Goal: Information Seeking & Learning: Learn about a topic

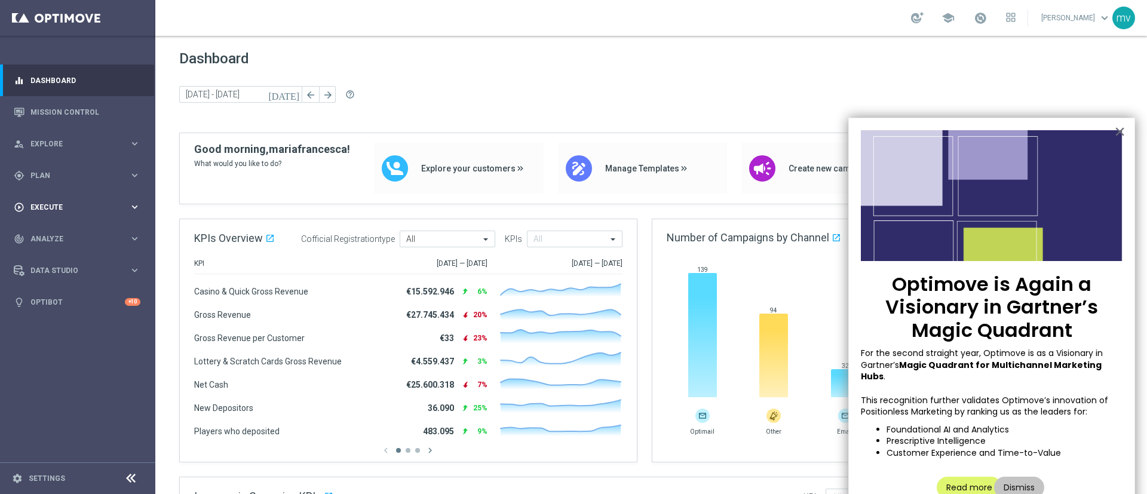
click at [56, 206] on span "Execute" at bounding box center [79, 207] width 99 height 7
click at [68, 176] on span "Plan" at bounding box center [79, 175] width 99 height 7
click at [74, 257] on link "Streams" at bounding box center [77, 254] width 93 height 10
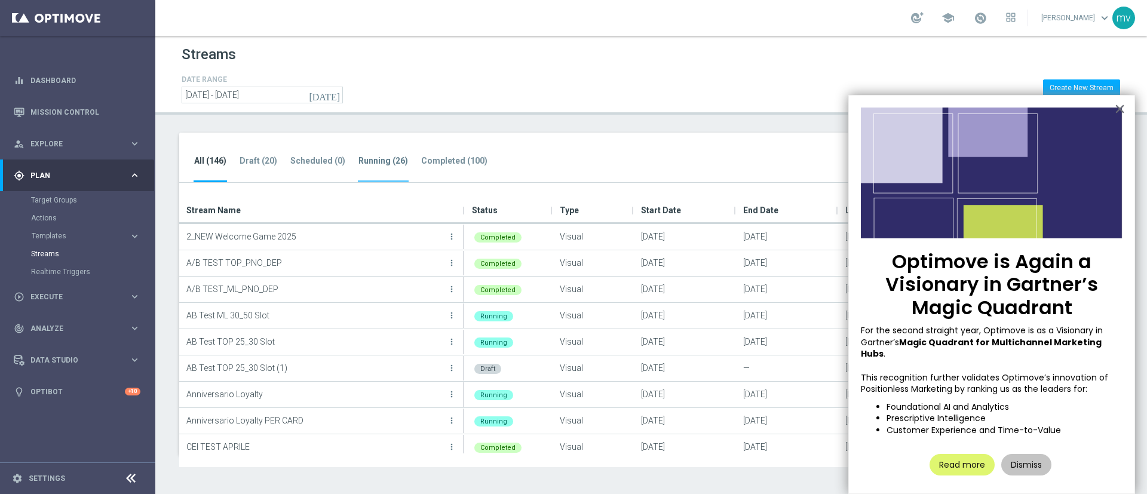
click at [385, 163] on tab-header "Running (26)" at bounding box center [384, 161] width 50 height 10
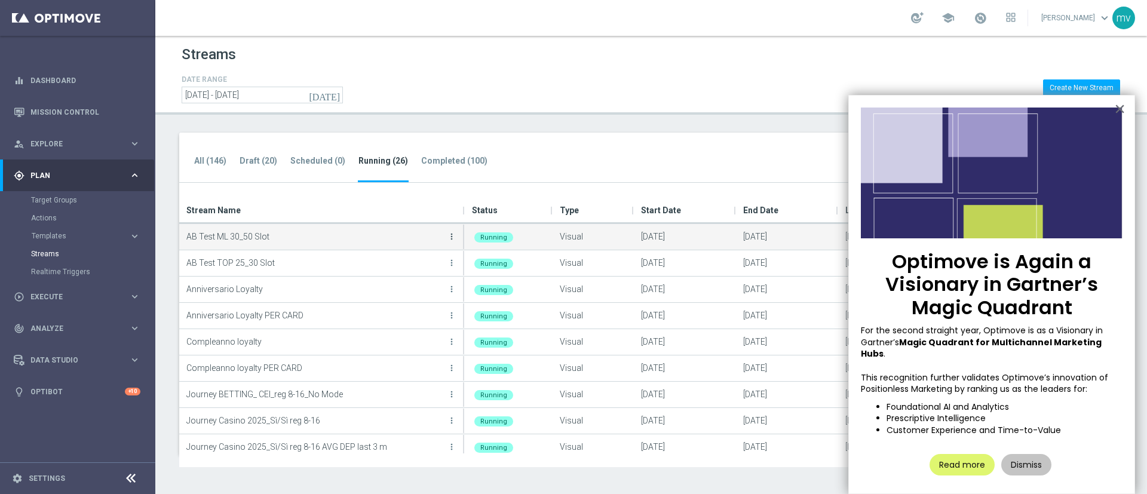
click at [449, 234] on icon "more_vert" at bounding box center [452, 237] width 10 height 10
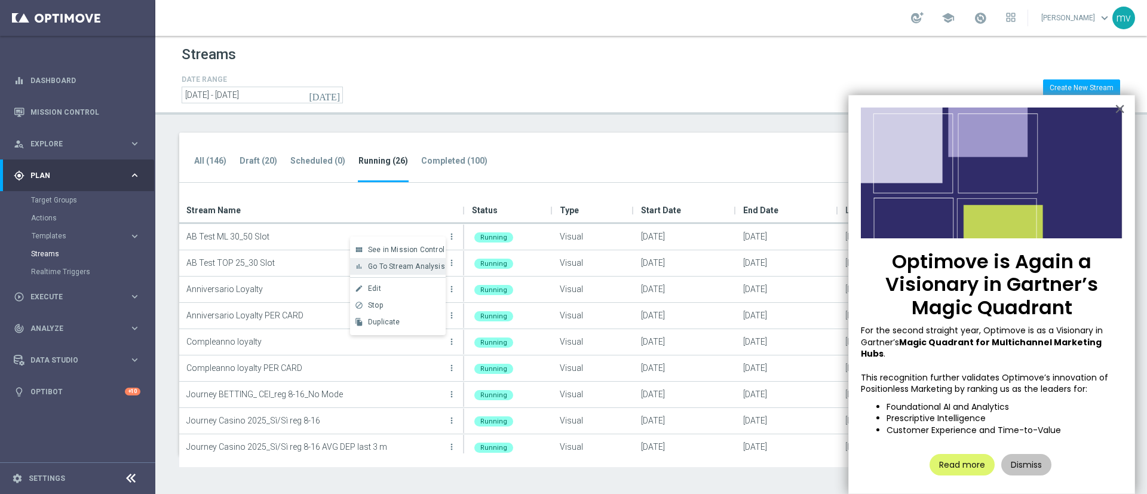
click at [420, 269] on span "Go To Stream Analysis" at bounding box center [406, 266] width 77 height 8
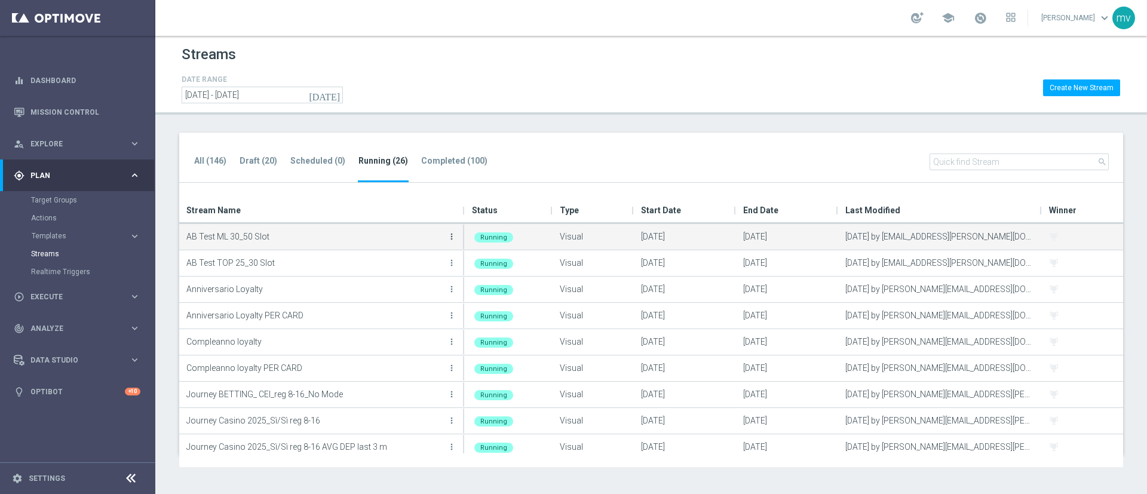
click at [453, 235] on icon "more_vert" at bounding box center [452, 237] width 10 height 10
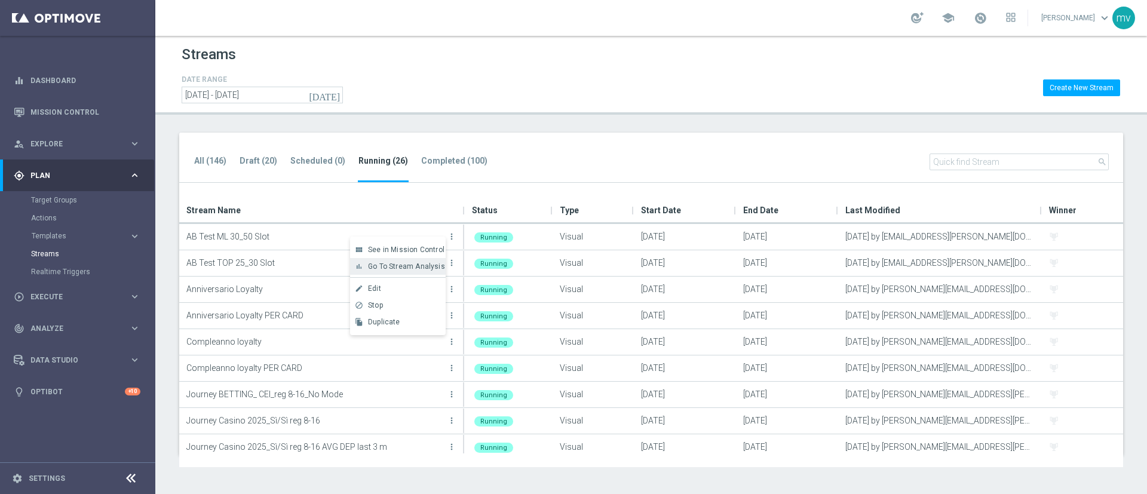
click at [431, 262] on span "Go To Stream Analysis" at bounding box center [406, 266] width 77 height 8
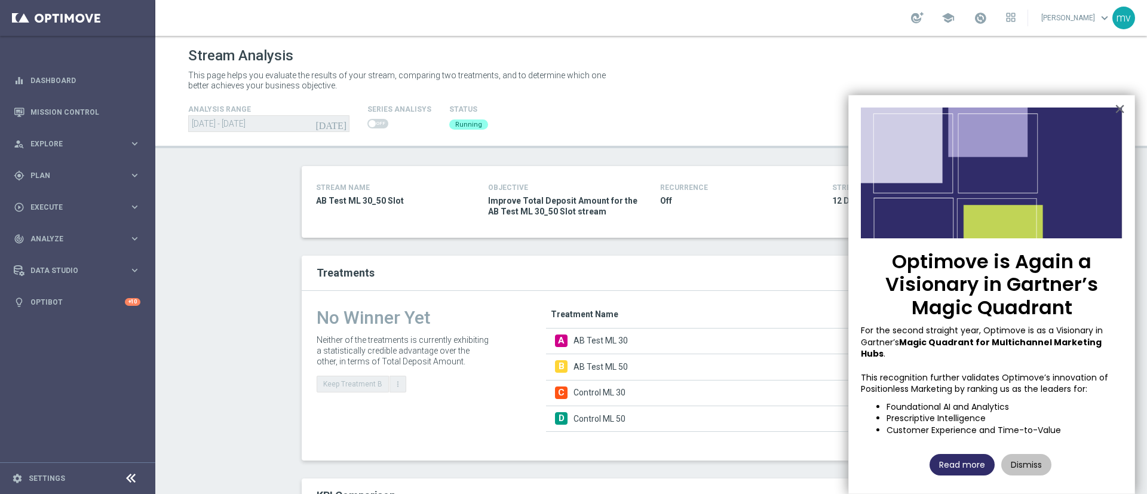
click at [972, 463] on button "Read more" at bounding box center [962, 465] width 65 height 22
click at [1121, 106] on button "×" at bounding box center [1120, 108] width 11 height 19
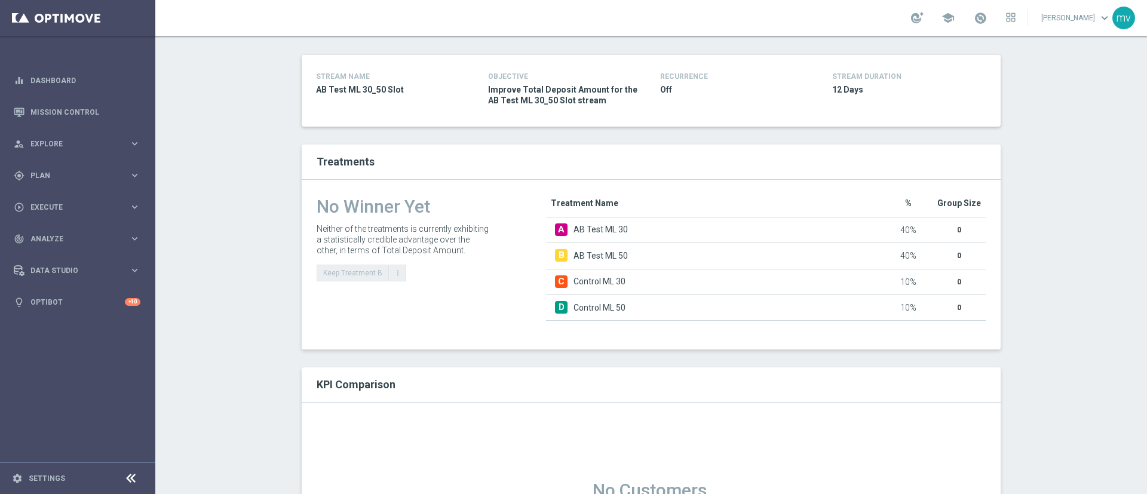
scroll to position [179, 0]
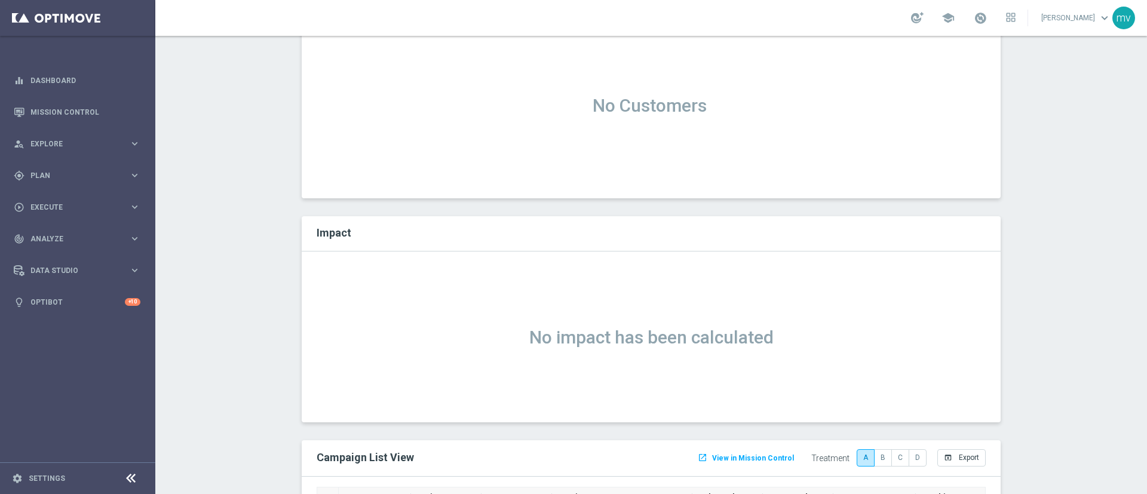
scroll to position [717, 0]
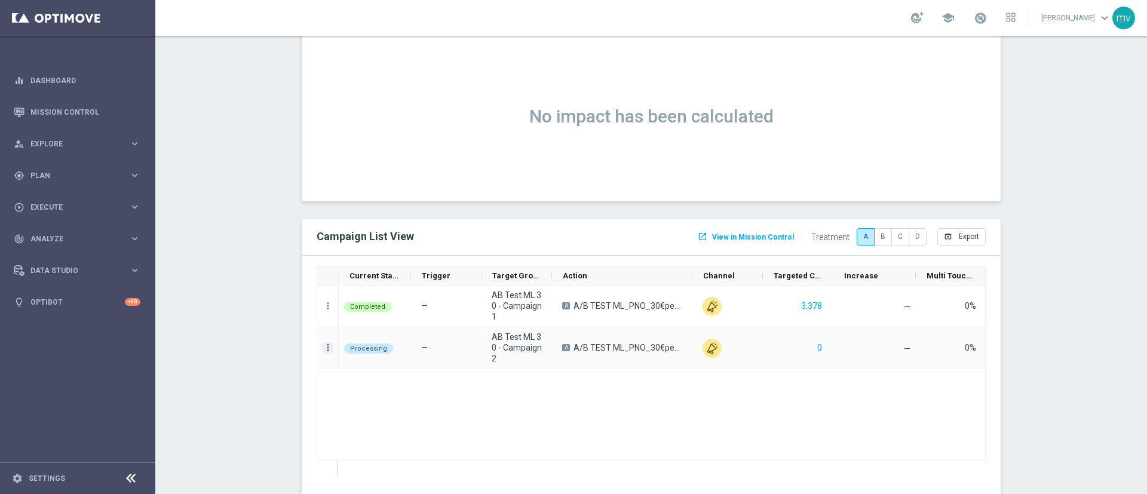
click at [323, 347] on icon "more_vert" at bounding box center [328, 347] width 11 height 11
click at [343, 359] on div "list Campaign Details" at bounding box center [394, 355] width 134 height 17
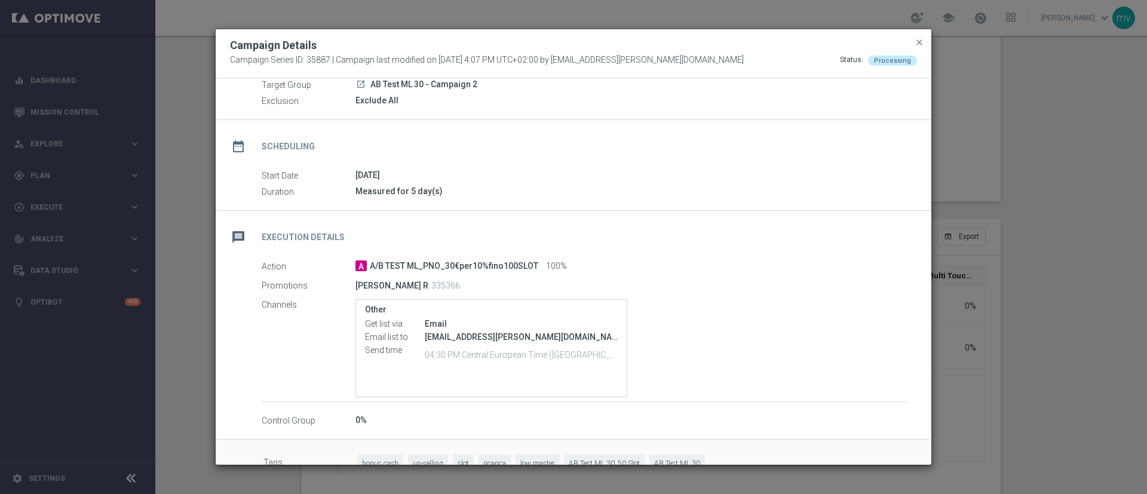
scroll to position [75, 0]
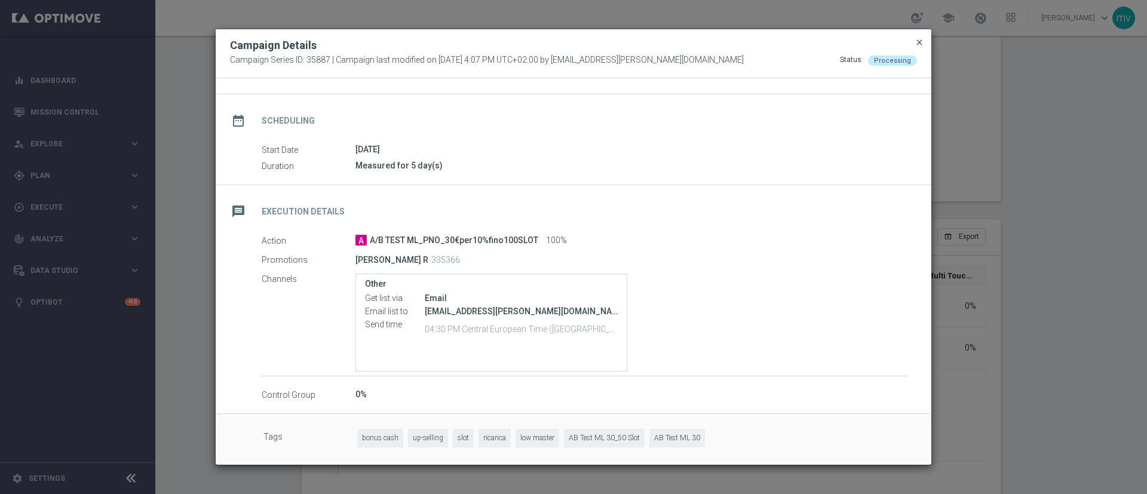
click at [924, 39] on span "close" at bounding box center [920, 43] width 10 height 10
